Goal: Information Seeking & Learning: Learn about a topic

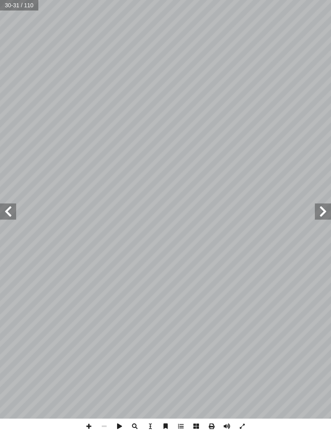
click at [321, 212] on span at bounding box center [323, 211] width 16 height 16
click at [2, 205] on span at bounding box center [8, 211] width 16 height 16
click at [8, 209] on span at bounding box center [8, 211] width 16 height 16
click at [4, 206] on span at bounding box center [8, 211] width 16 height 16
click at [4, 210] on span at bounding box center [8, 211] width 16 height 16
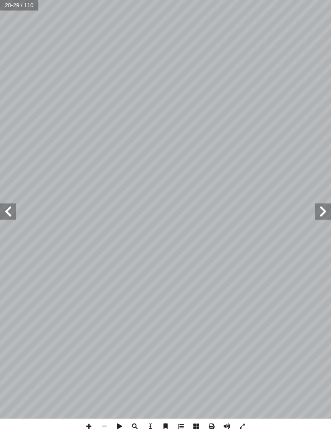
click at [4, 211] on span at bounding box center [8, 211] width 16 height 16
click at [13, 212] on span at bounding box center [8, 211] width 16 height 16
click at [6, 207] on span at bounding box center [8, 211] width 16 height 16
click at [7, 218] on span at bounding box center [8, 211] width 16 height 16
click at [10, 210] on span at bounding box center [8, 211] width 16 height 16
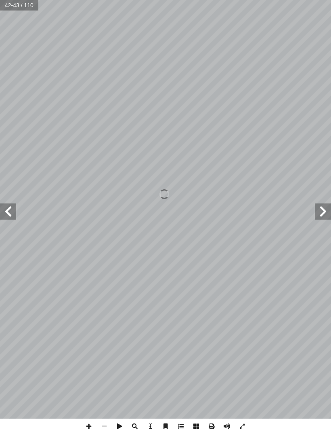
click at [14, 219] on span at bounding box center [8, 211] width 16 height 16
click at [16, 217] on span at bounding box center [8, 211] width 16 height 16
click at [12, 218] on span at bounding box center [8, 211] width 16 height 16
click at [11, 213] on span at bounding box center [8, 211] width 16 height 16
click at [14, 214] on span at bounding box center [8, 211] width 16 height 16
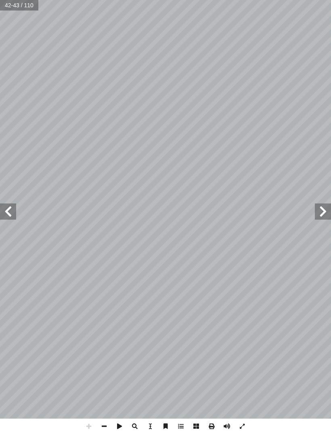
click at [12, 215] on span at bounding box center [8, 211] width 16 height 16
click at [7, 218] on span at bounding box center [8, 211] width 16 height 16
click at [7, 209] on span at bounding box center [8, 211] width 16 height 16
click at [3, 209] on span at bounding box center [8, 211] width 16 height 16
click at [7, 211] on span at bounding box center [8, 211] width 16 height 16
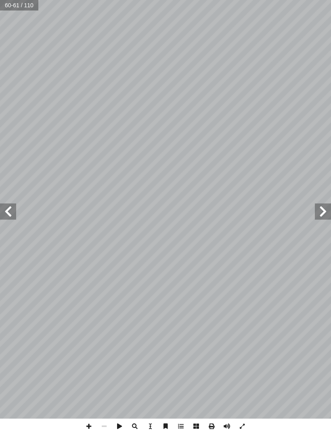
click at [5, 214] on span at bounding box center [8, 211] width 16 height 16
click at [4, 211] on span at bounding box center [8, 211] width 16 height 16
click at [5, 208] on span at bounding box center [8, 211] width 16 height 16
click at [4, 210] on span at bounding box center [8, 211] width 16 height 16
click at [5, 214] on span at bounding box center [8, 211] width 16 height 16
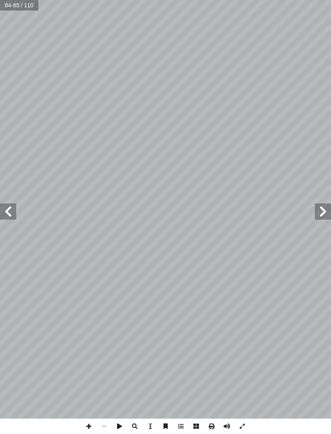
click at [9, 4] on input "text" at bounding box center [19, 5] width 39 height 11
type input "**"
click at [18, 6] on input "text" at bounding box center [19, 5] width 39 height 11
click at [13, 5] on input "text" at bounding box center [19, 5] width 39 height 11
type input "**"
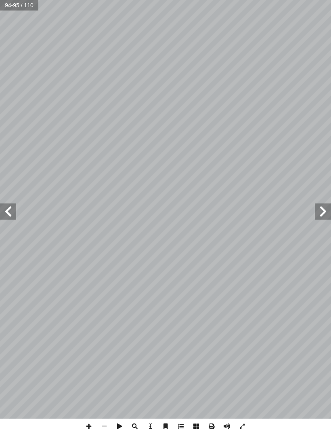
click at [327, 211] on span at bounding box center [323, 211] width 16 height 16
click at [323, 213] on span at bounding box center [323, 211] width 16 height 16
click at [321, 208] on span at bounding box center [323, 211] width 16 height 16
click at [318, 204] on span at bounding box center [323, 211] width 16 height 16
click at [320, 204] on span at bounding box center [323, 211] width 16 height 16
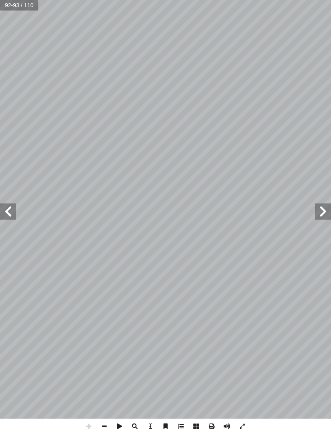
click at [317, 207] on span at bounding box center [323, 211] width 16 height 16
click at [316, 208] on span at bounding box center [323, 211] width 16 height 16
